Goal: Task Accomplishment & Management: Manage account settings

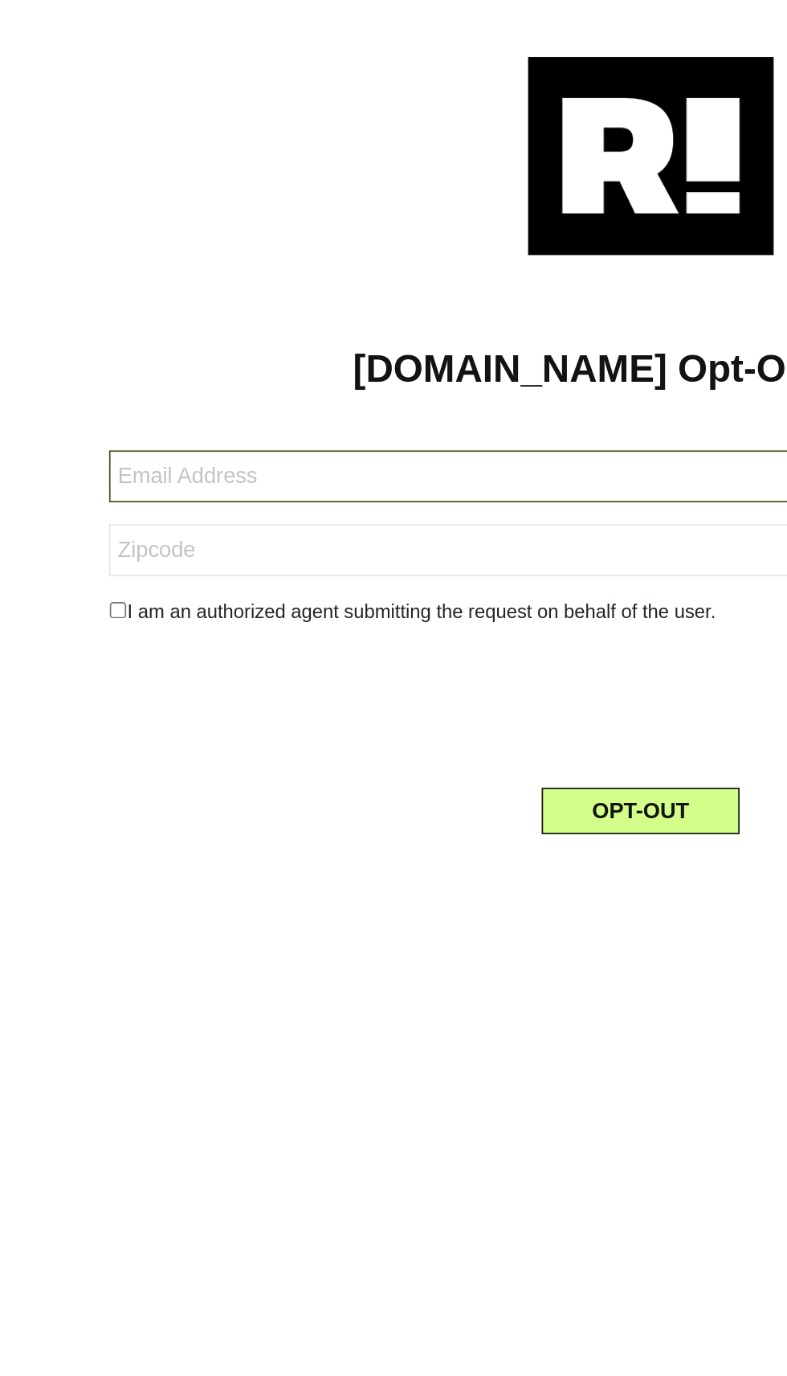
click at [100, 292] on input "text" at bounding box center [387, 285] width 625 height 31
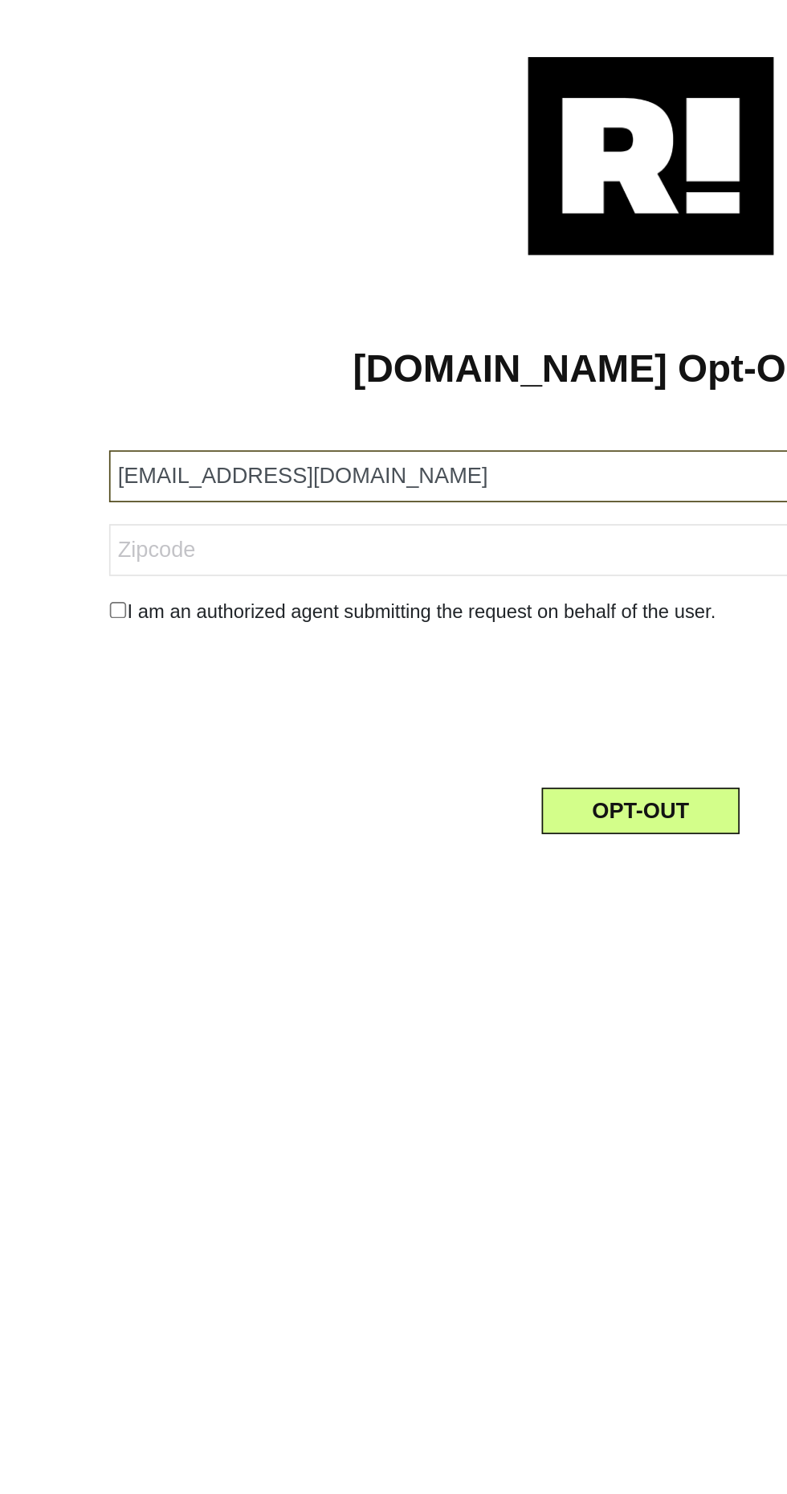
type input "[EMAIL_ADDRESS][DOMAIN_NAME]"
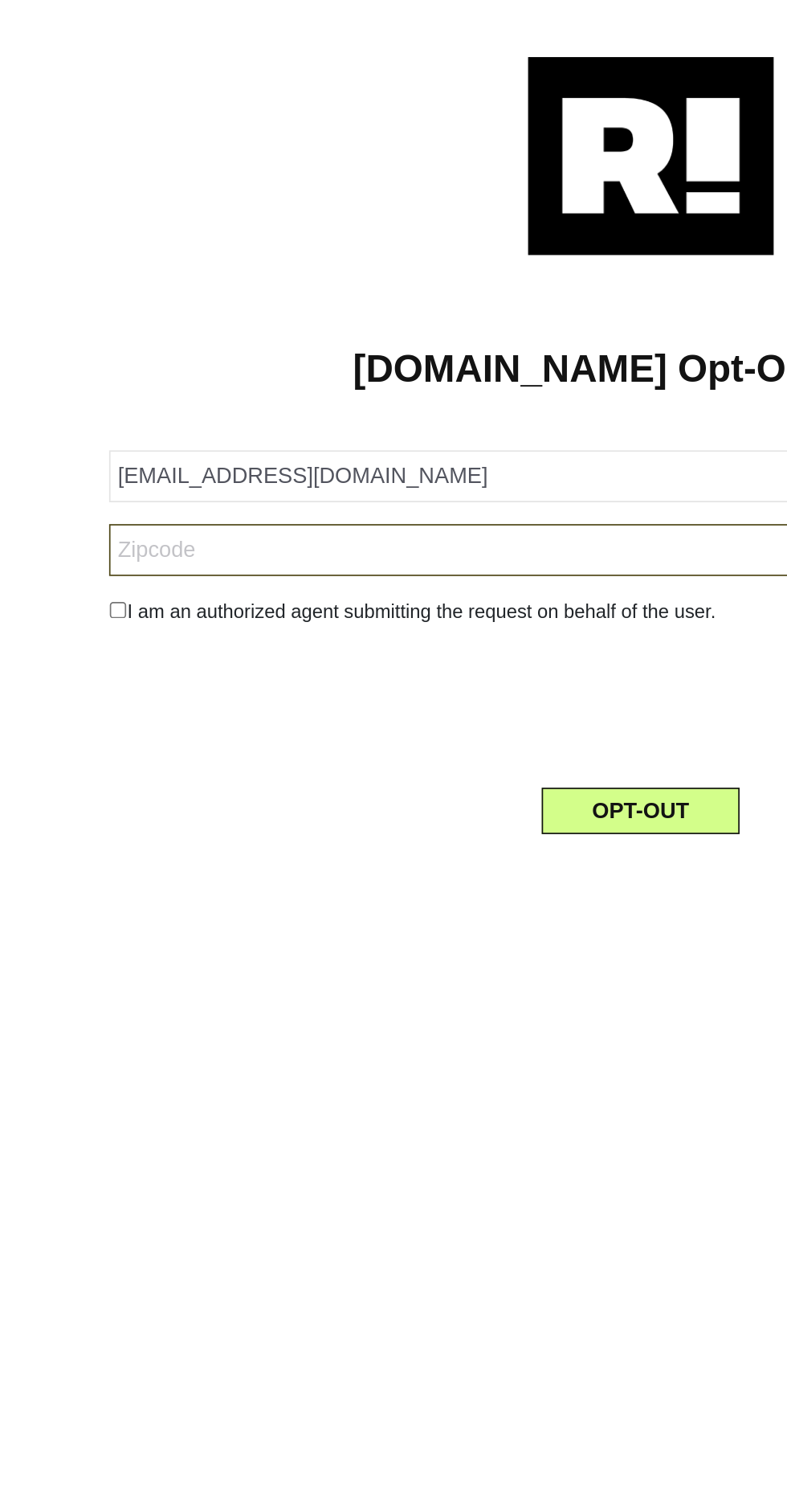
click at [88, 332] on input "text" at bounding box center [387, 328] width 625 height 31
type input "08230"
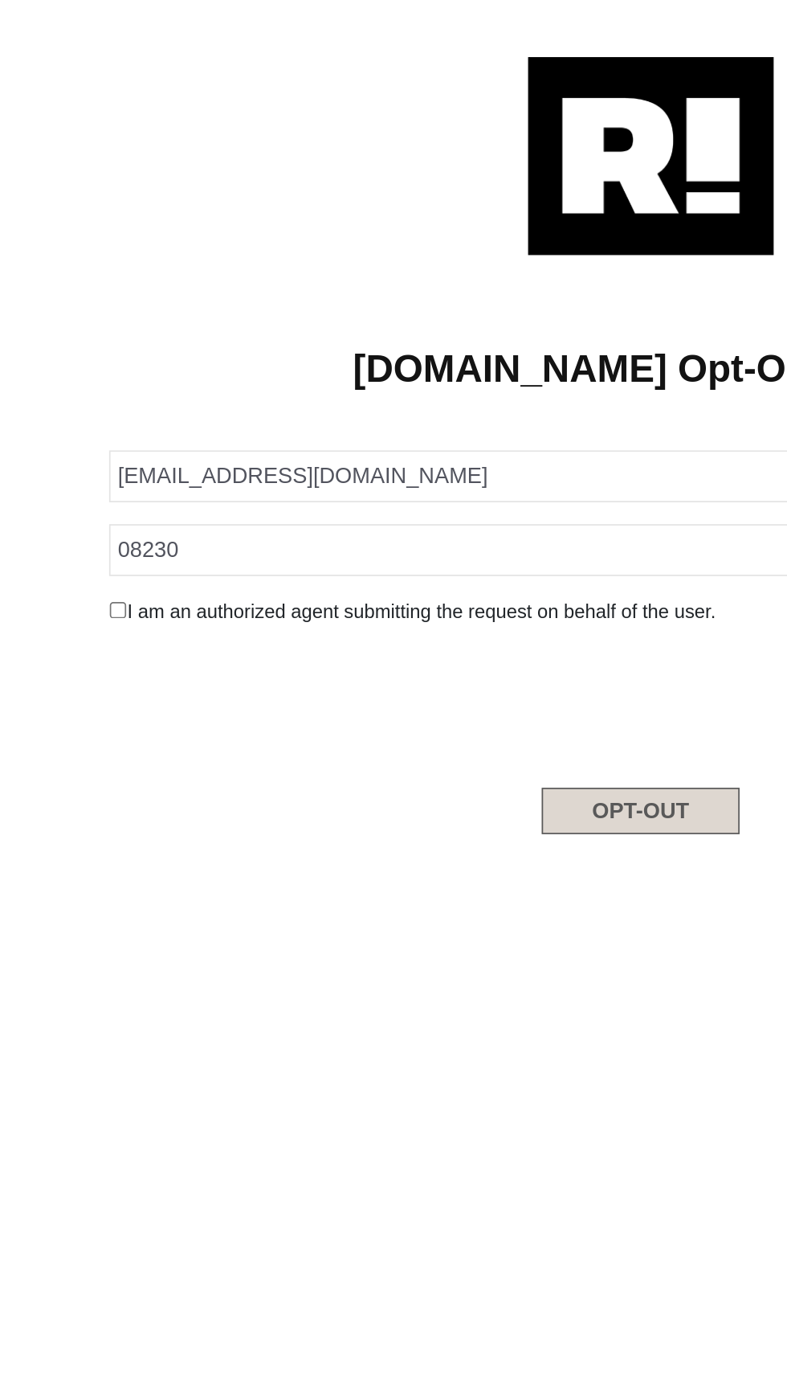
click at [396, 488] on button "OPT-OUT" at bounding box center [387, 481] width 117 height 27
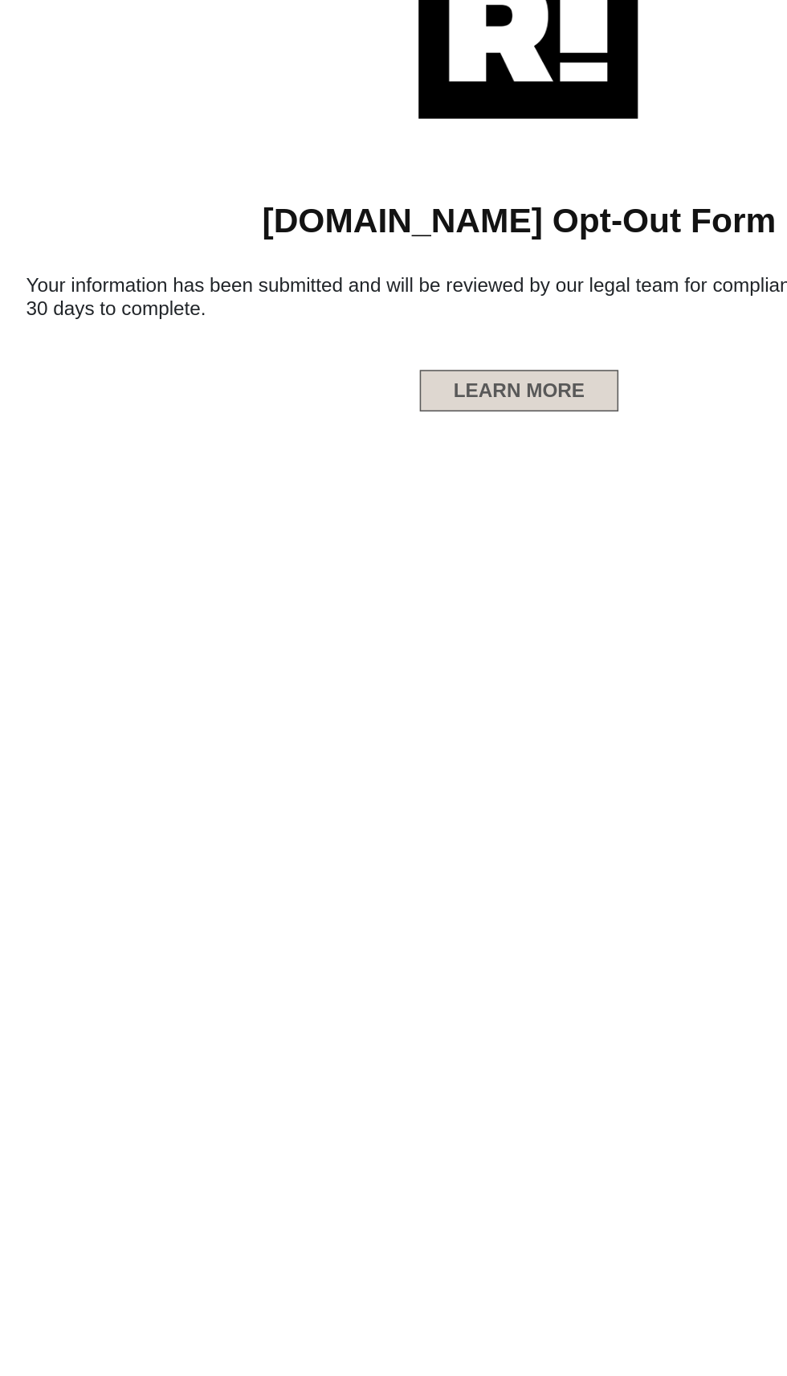
click at [395, 340] on button "LEARN MORE" at bounding box center [388, 334] width 132 height 27
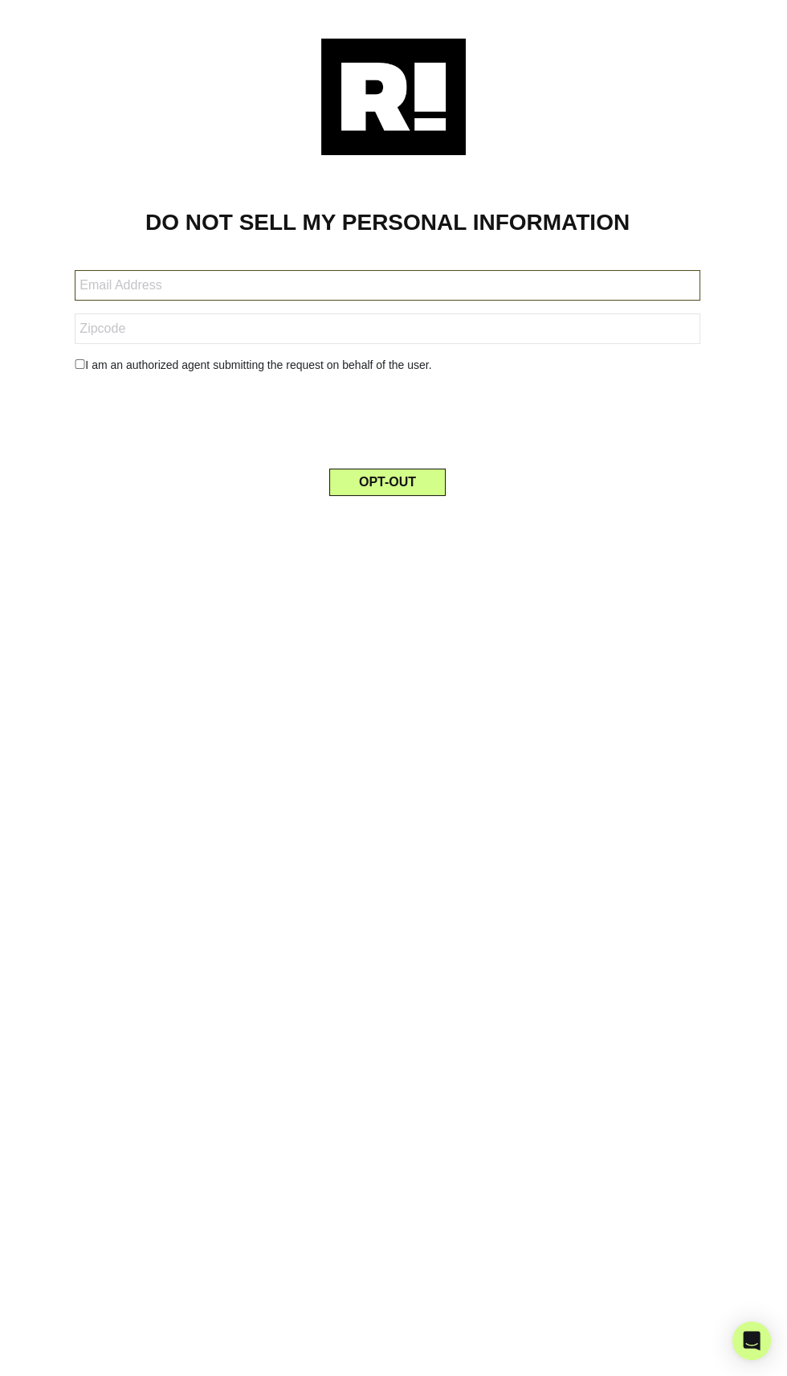
click at [148, 292] on input "text" at bounding box center [387, 285] width 625 height 31
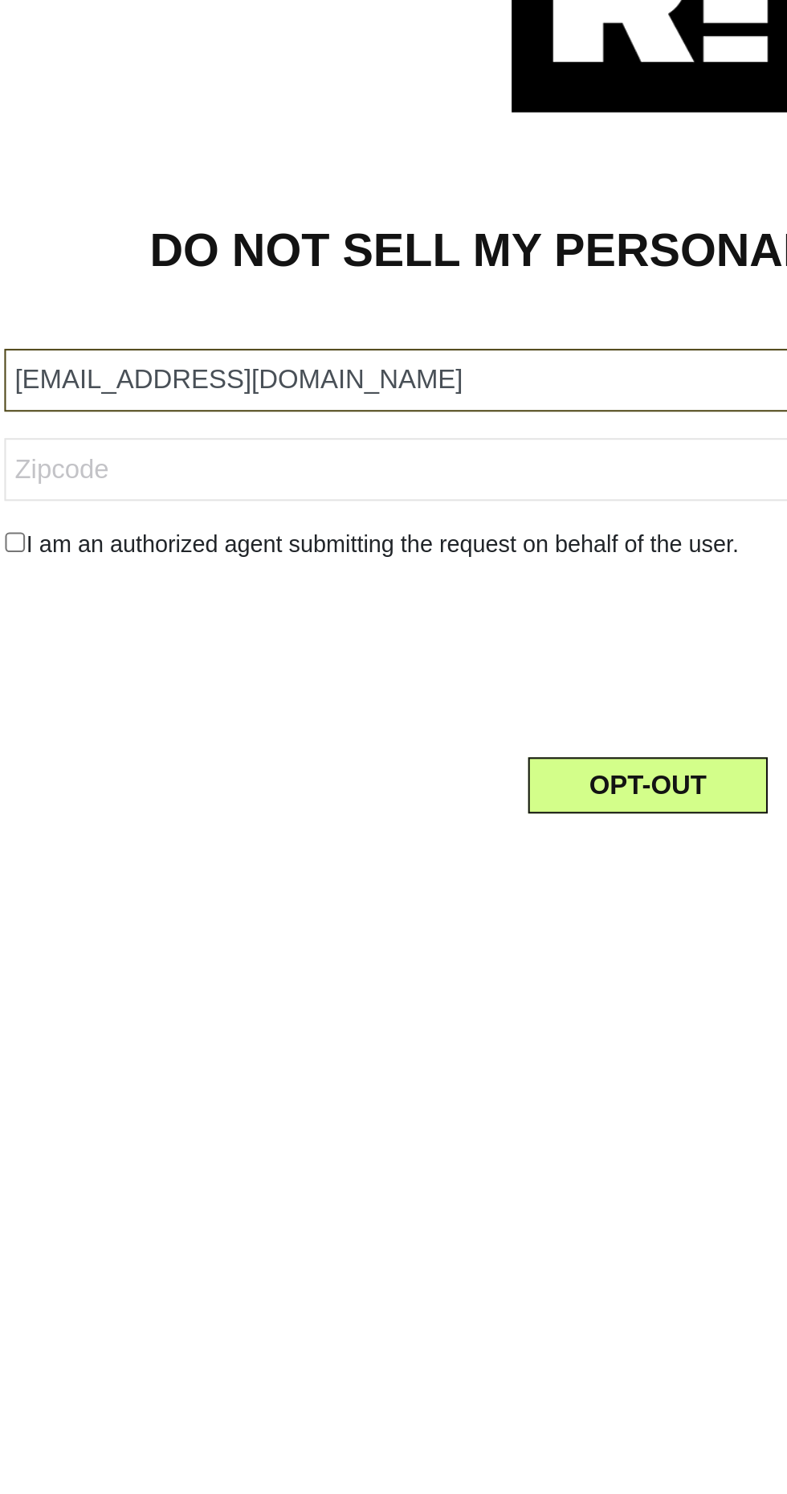
type input "[EMAIL_ADDRESS][DOMAIN_NAME]"
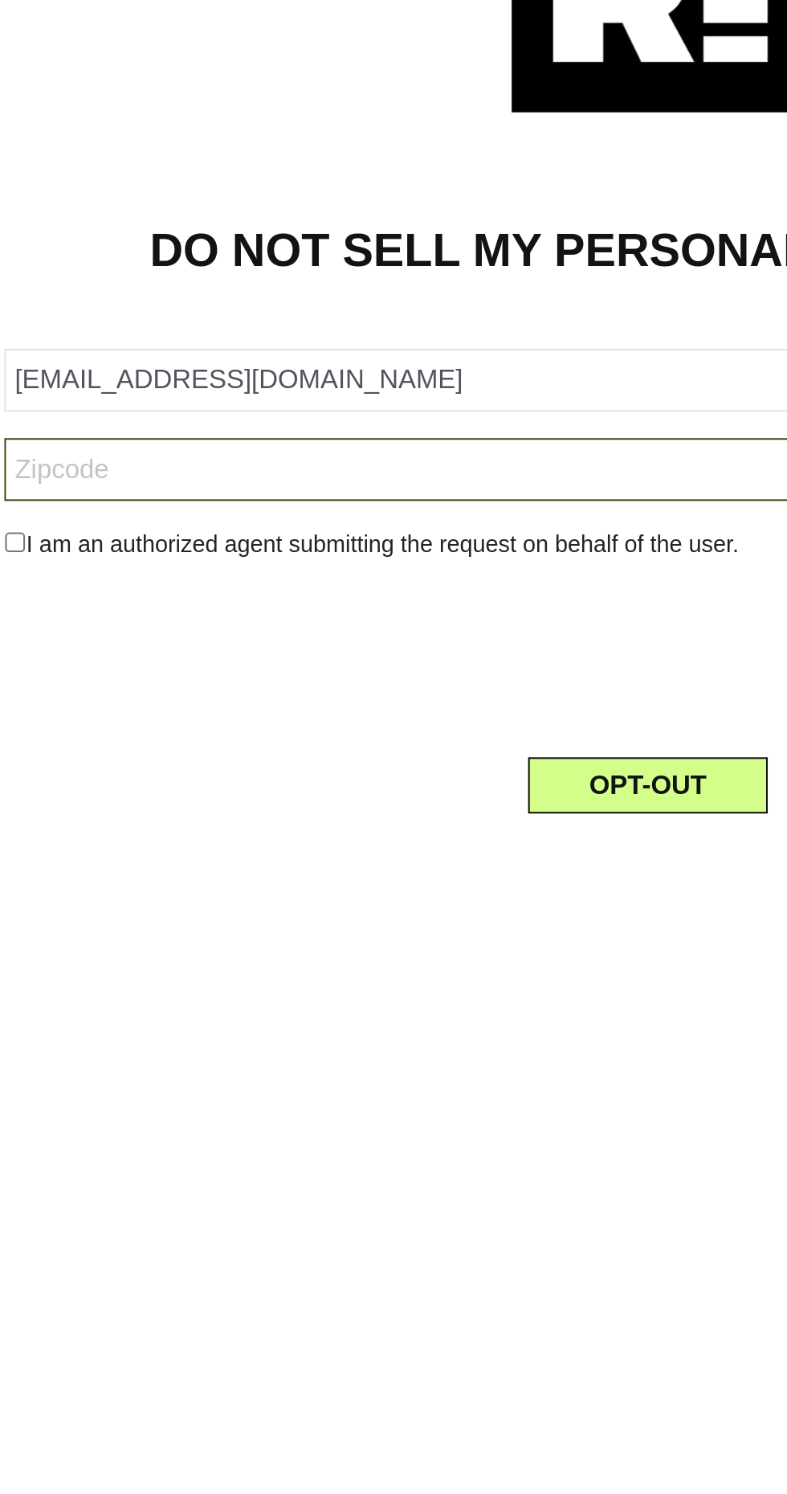
click at [103, 333] on input "text" at bounding box center [387, 328] width 625 height 31
type input "08230"
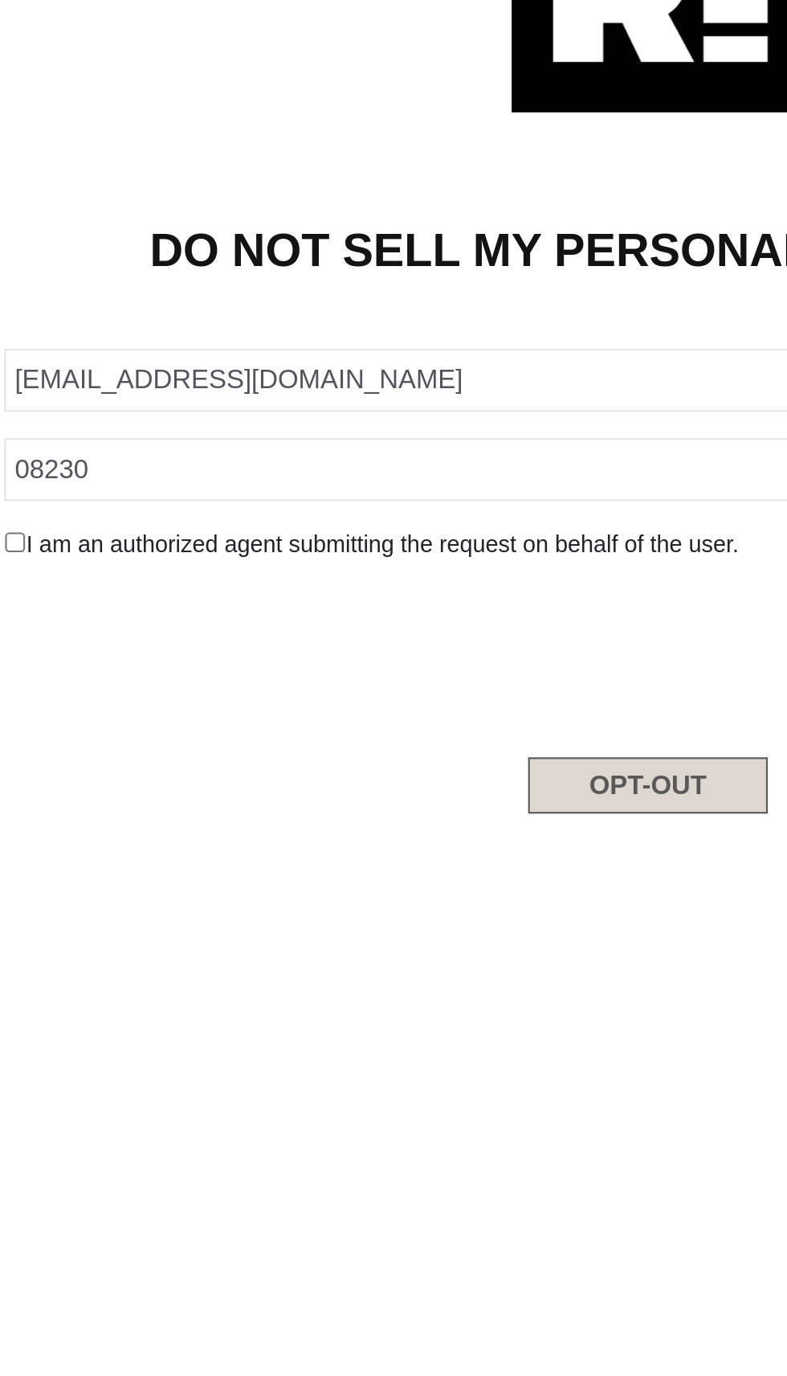
click at [403, 485] on button "OPT-OUT" at bounding box center [387, 481] width 117 height 27
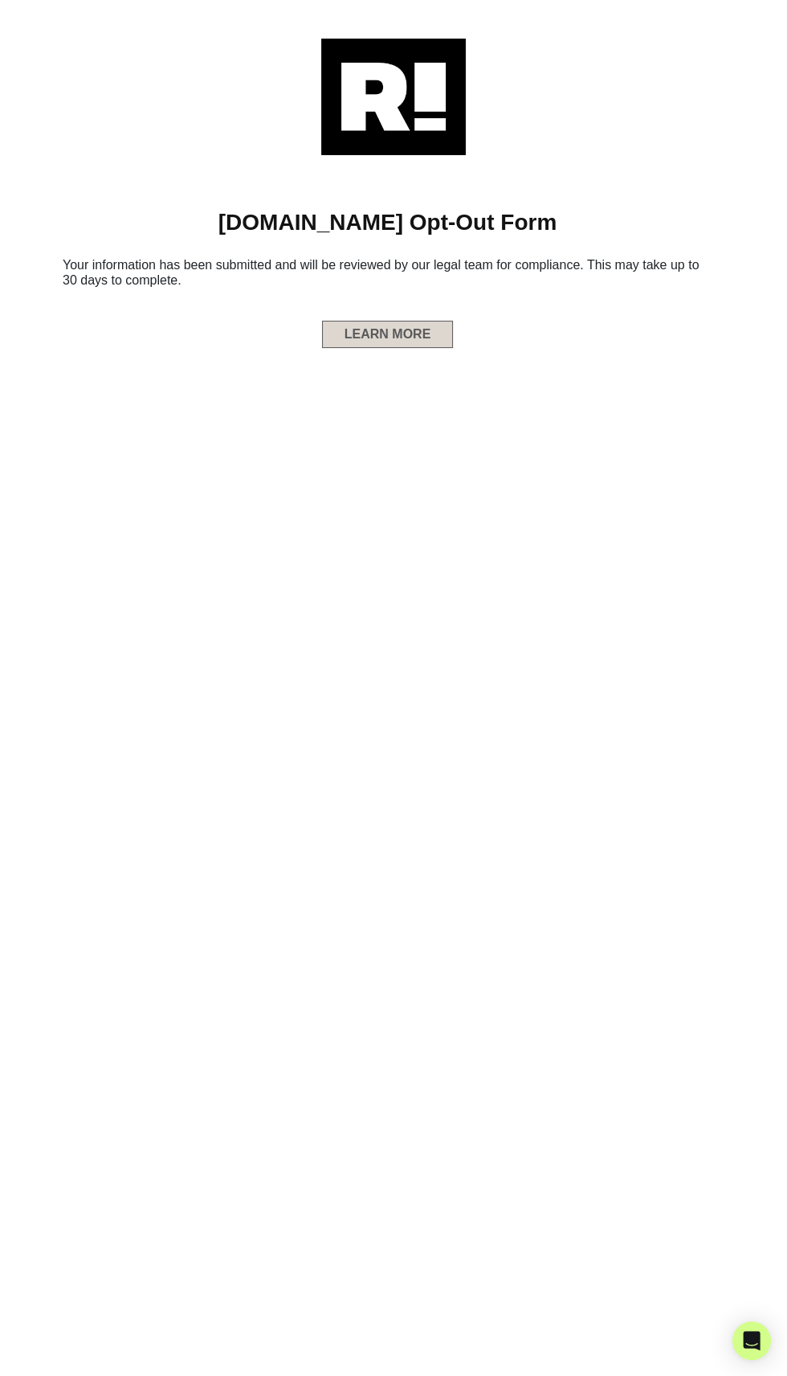
click at [390, 338] on button "LEARN MORE" at bounding box center [388, 334] width 132 height 27
